Goal: Task Accomplishment & Management: Manage account settings

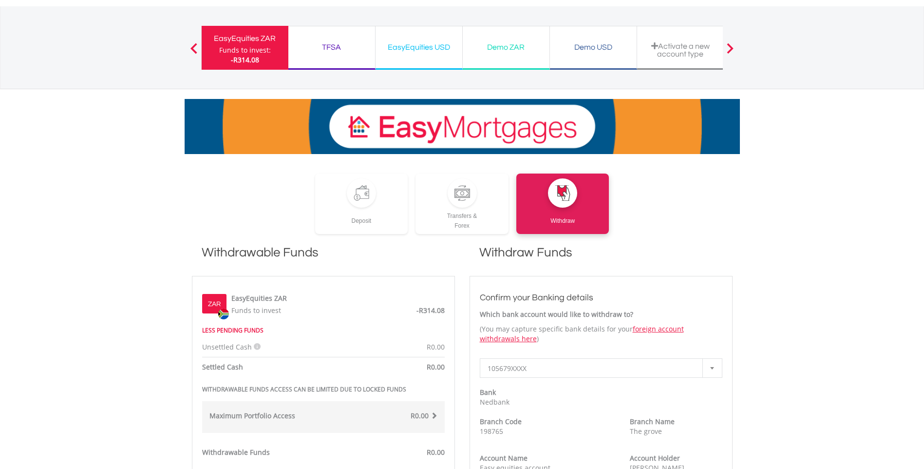
scroll to position [49, 0]
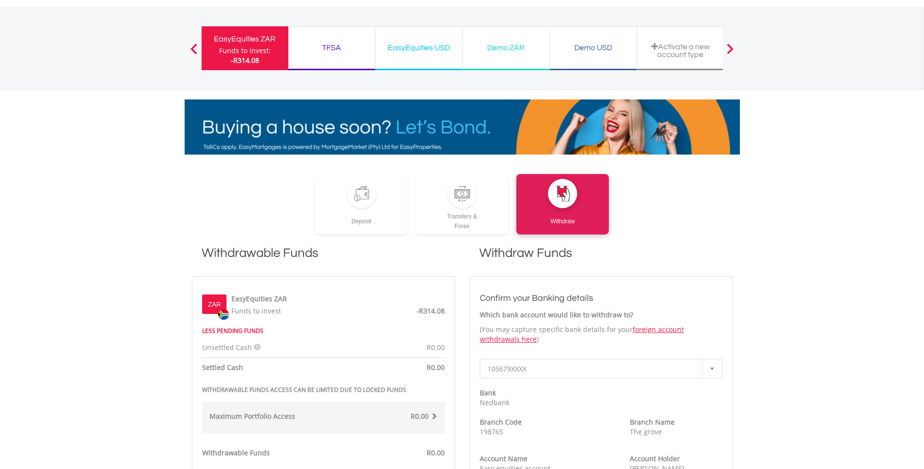
click at [244, 44] on div "EasyEquities ZAR" at bounding box center [244, 39] width 75 height 14
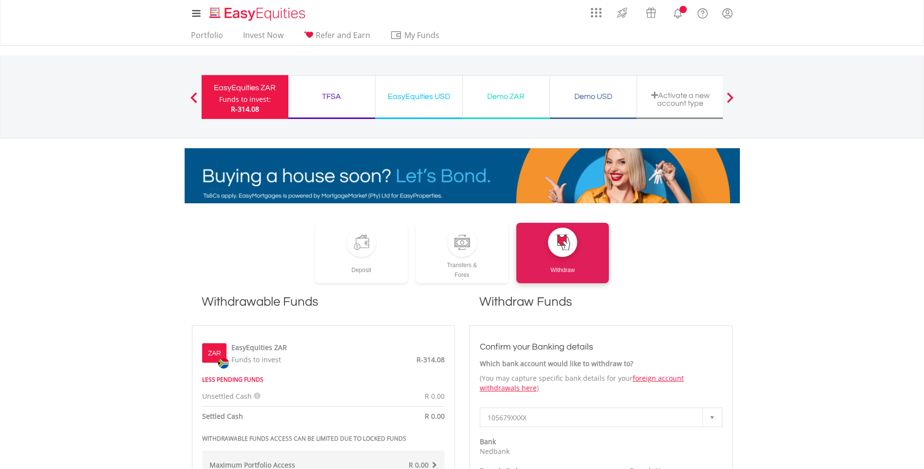
click at [427, 82] on div "EasyEquities USD Funds to invest: R-314.08" at bounding box center [419, 97] width 87 height 44
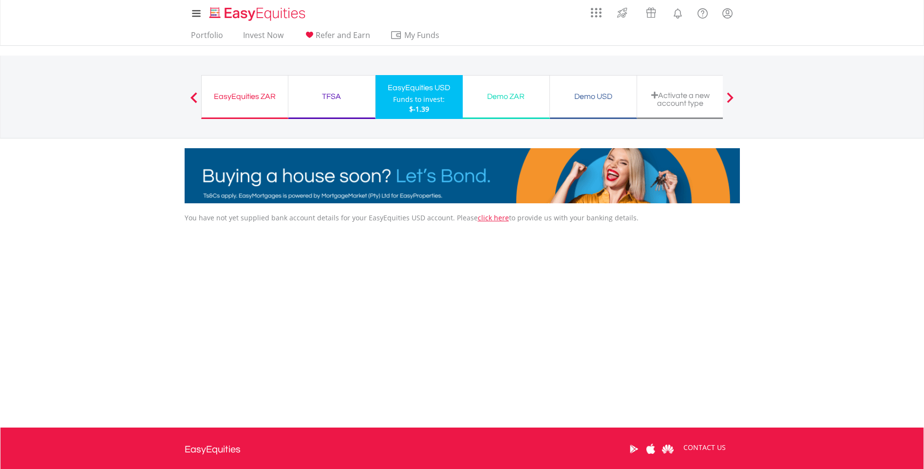
click at [240, 99] on div "EasyEquities ZAR" at bounding box center [244, 97] width 75 height 14
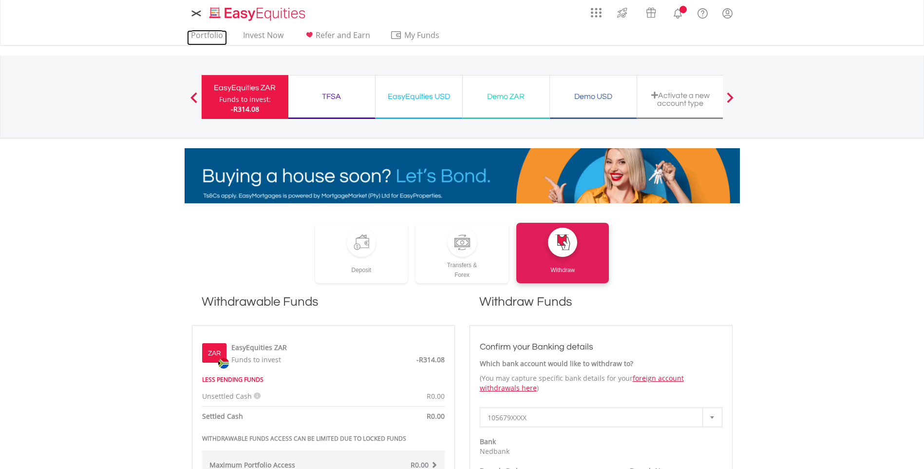
click at [206, 36] on link "Portfolio" at bounding box center [207, 37] width 40 height 15
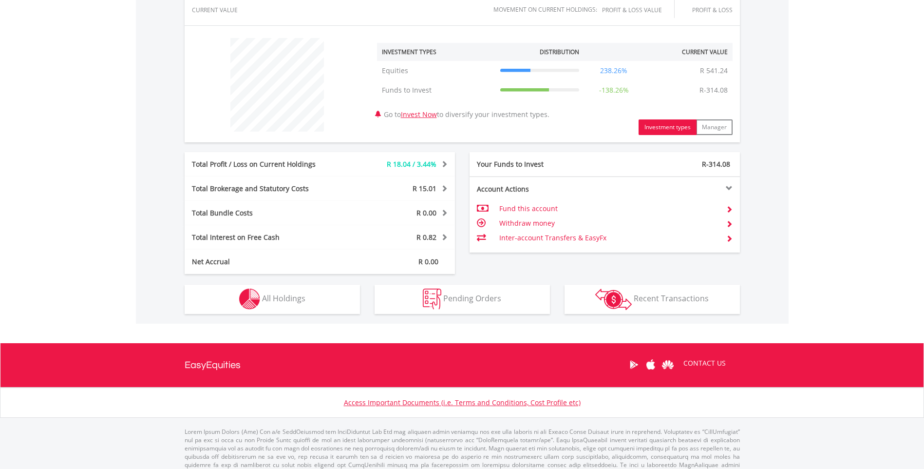
scroll to position [341, 0]
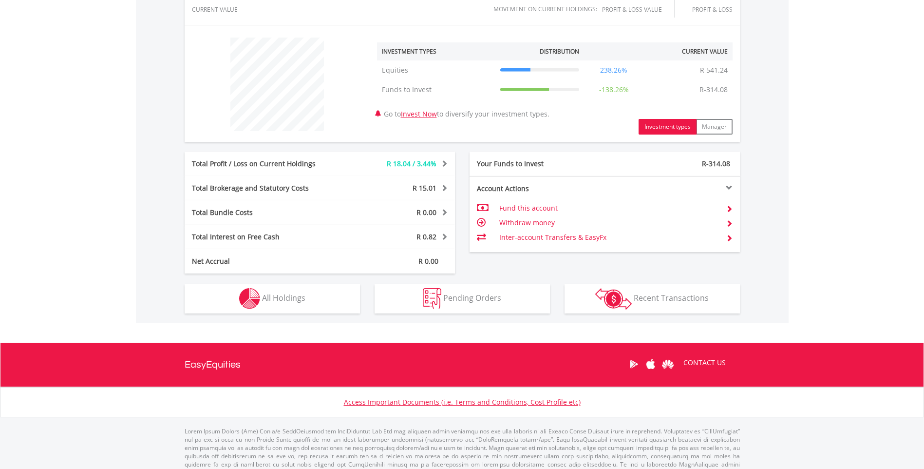
click at [727, 223] on span at bounding box center [729, 223] width 7 height 7
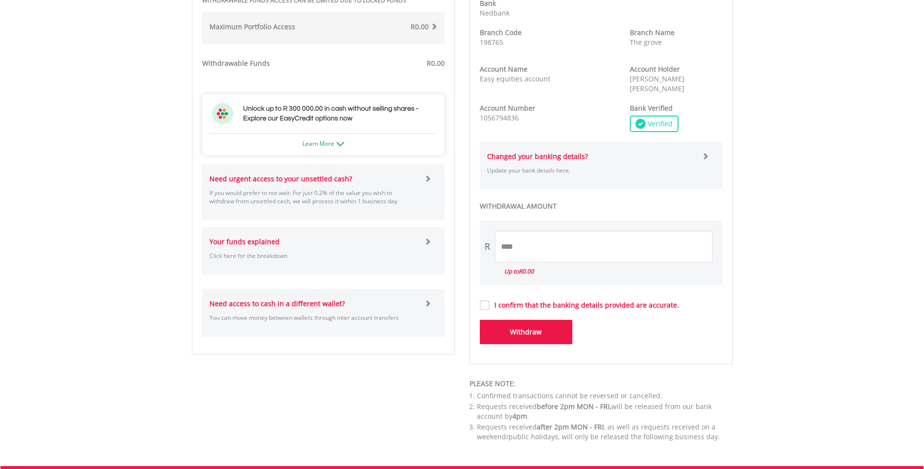
scroll to position [438, 0]
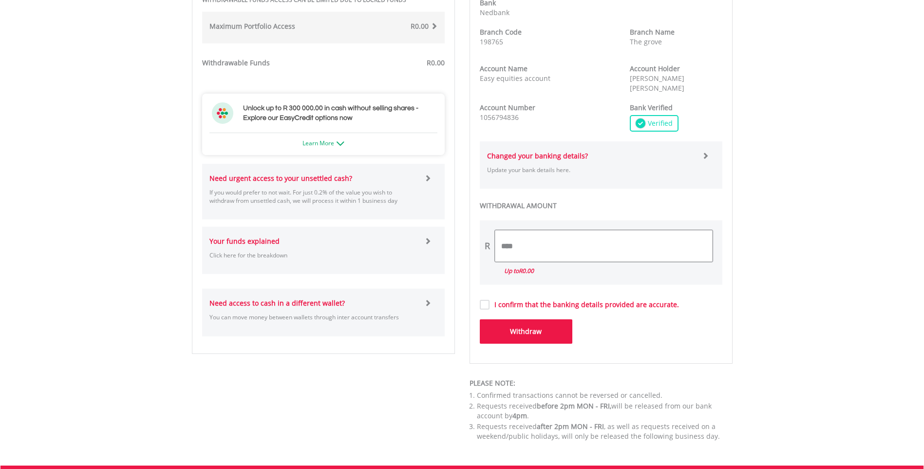
drag, startPoint x: 545, startPoint y: 244, endPoint x: 485, endPoint y: 244, distance: 59.9
click at [485, 244] on div "R ****" at bounding box center [601, 246] width 243 height 32
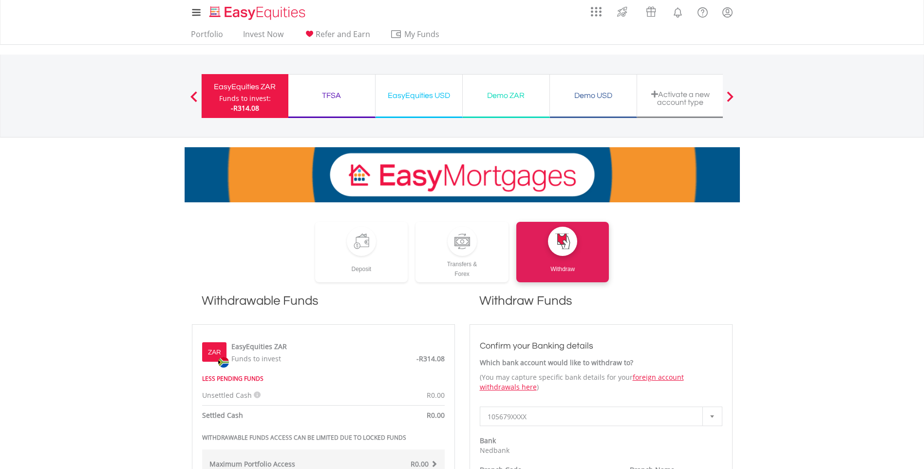
scroll to position [0, 0]
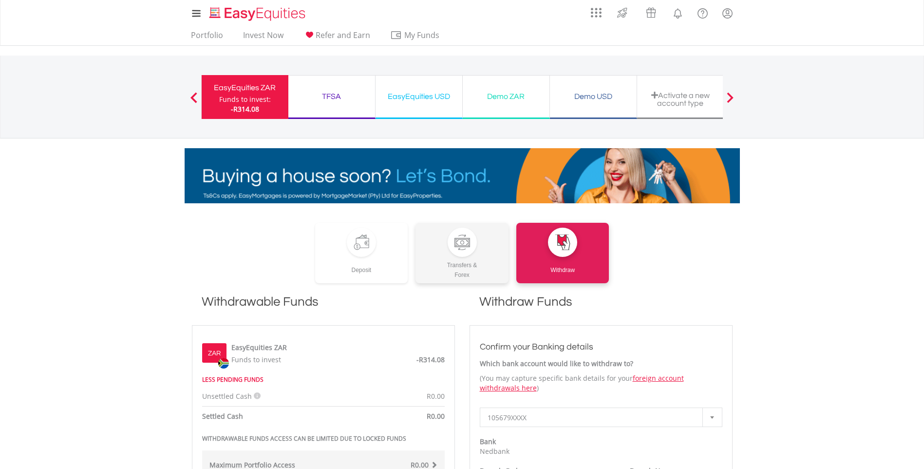
type input "***"
click at [440, 256] on link "Transfers & Forex" at bounding box center [461, 253] width 93 height 60
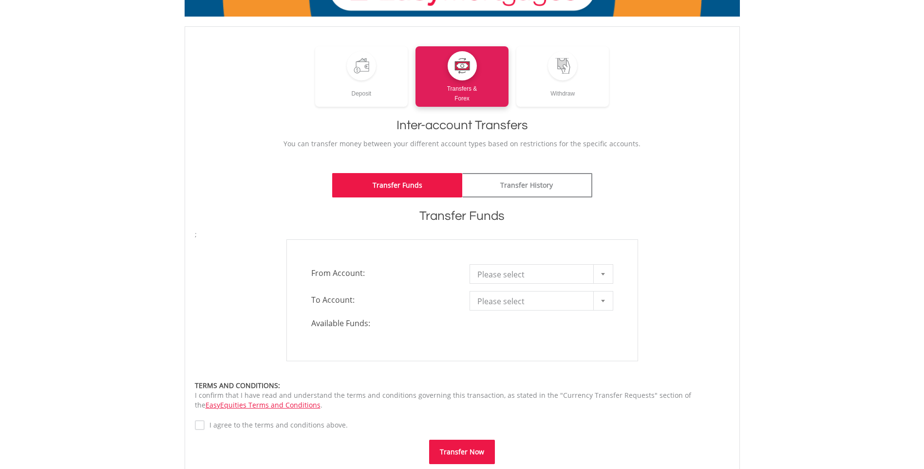
scroll to position [97, 0]
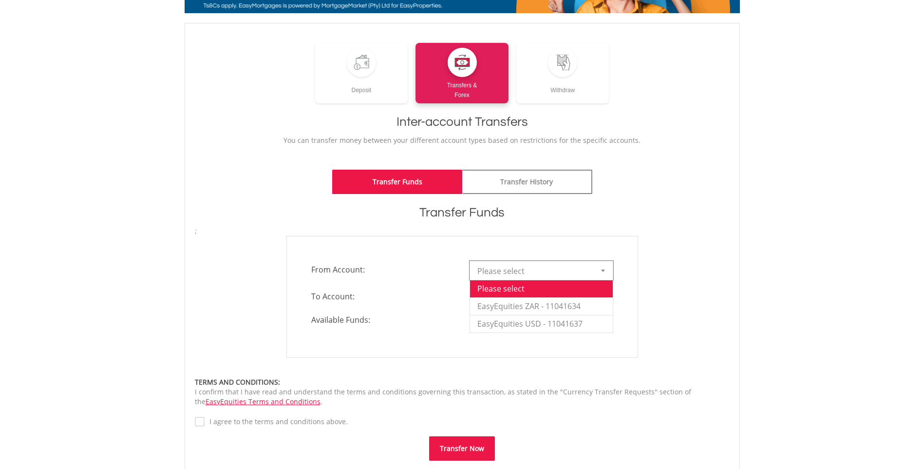
click at [608, 266] on div at bounding box center [602, 270] width 19 height 19
click at [586, 302] on li "EasyEquities ZAR - 11041634" at bounding box center [541, 306] width 143 height 18
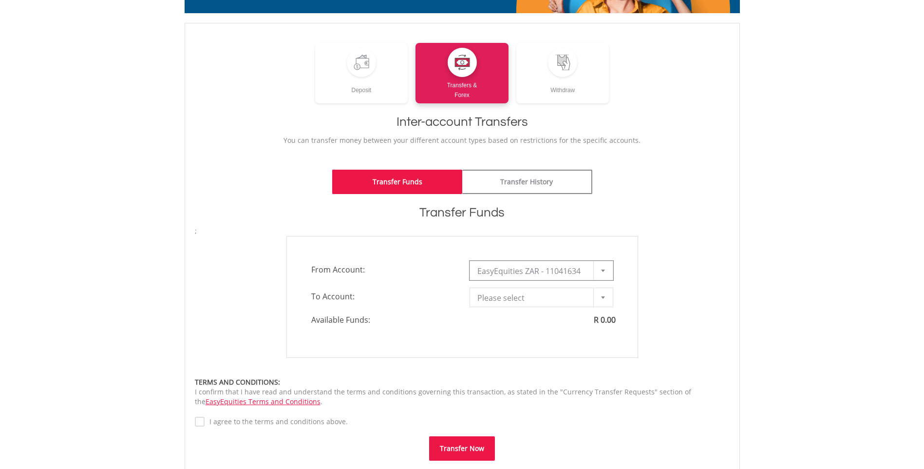
click at [597, 302] on div at bounding box center [602, 297] width 19 height 19
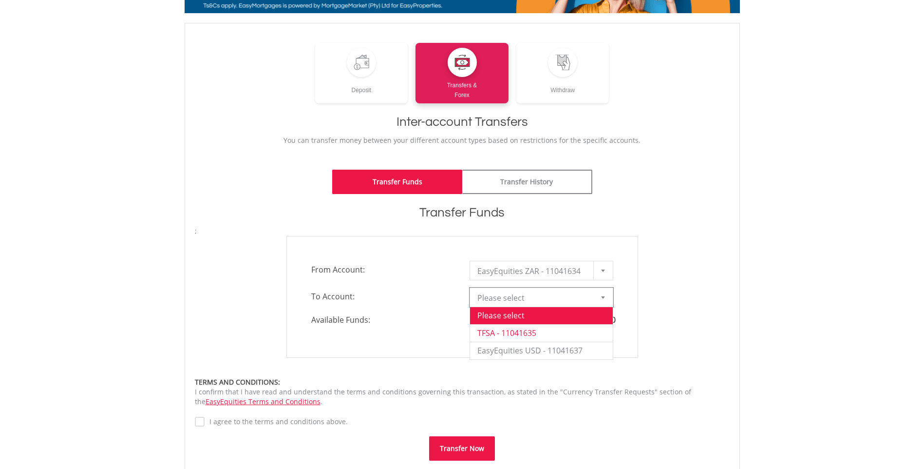
click at [563, 331] on li "TFSA - 11041635" at bounding box center [541, 333] width 143 height 18
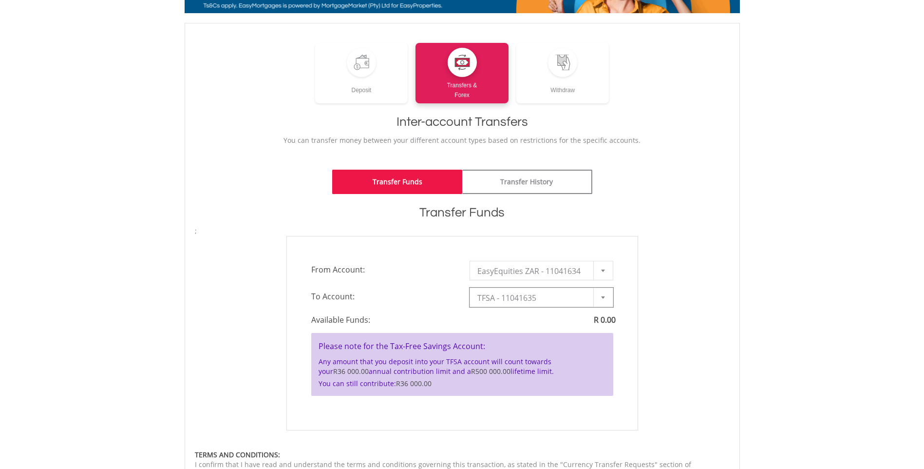
type input "*"
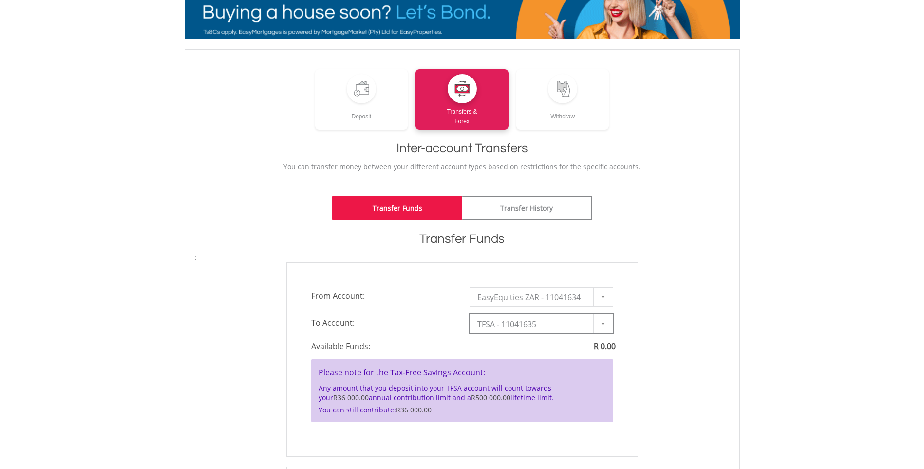
scroll to position [0, 0]
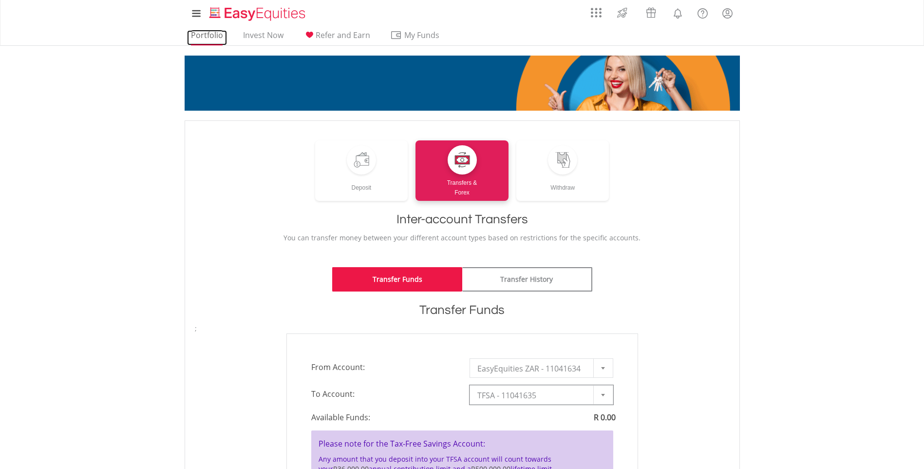
click at [193, 32] on link "Portfolio" at bounding box center [207, 37] width 40 height 15
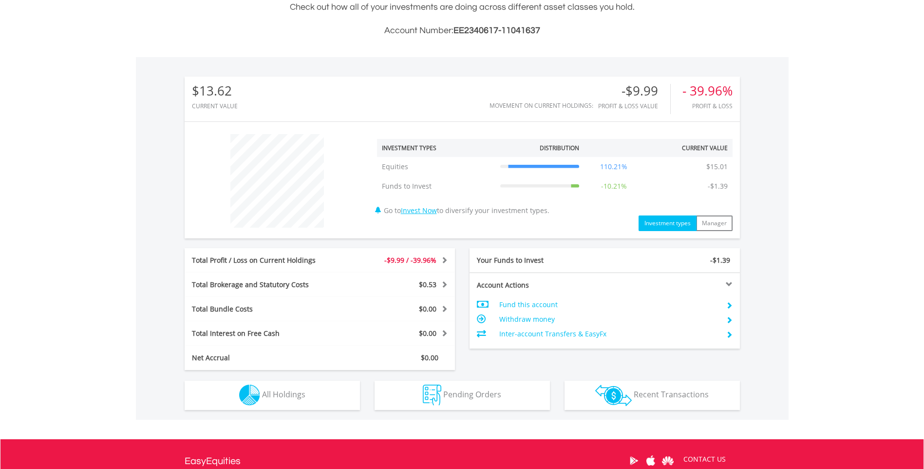
scroll to position [258, 0]
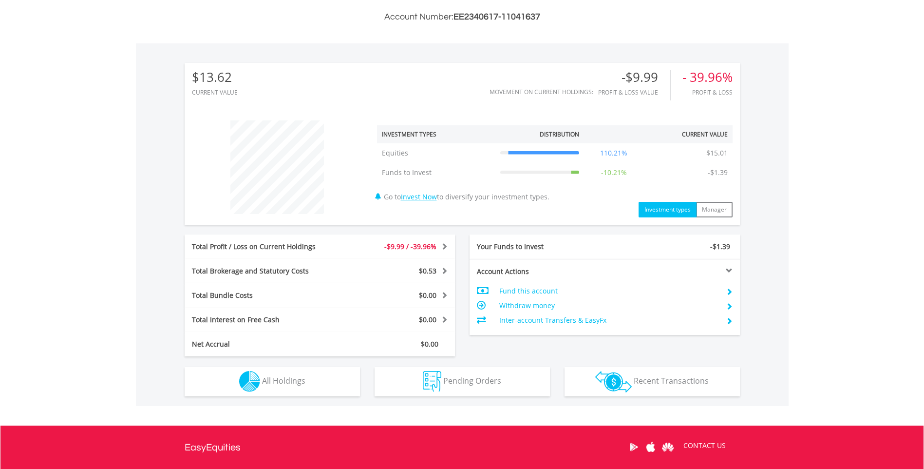
click at [528, 304] on td "Withdraw money" at bounding box center [608, 305] width 219 height 15
